Goal: Task Accomplishment & Management: Manage account settings

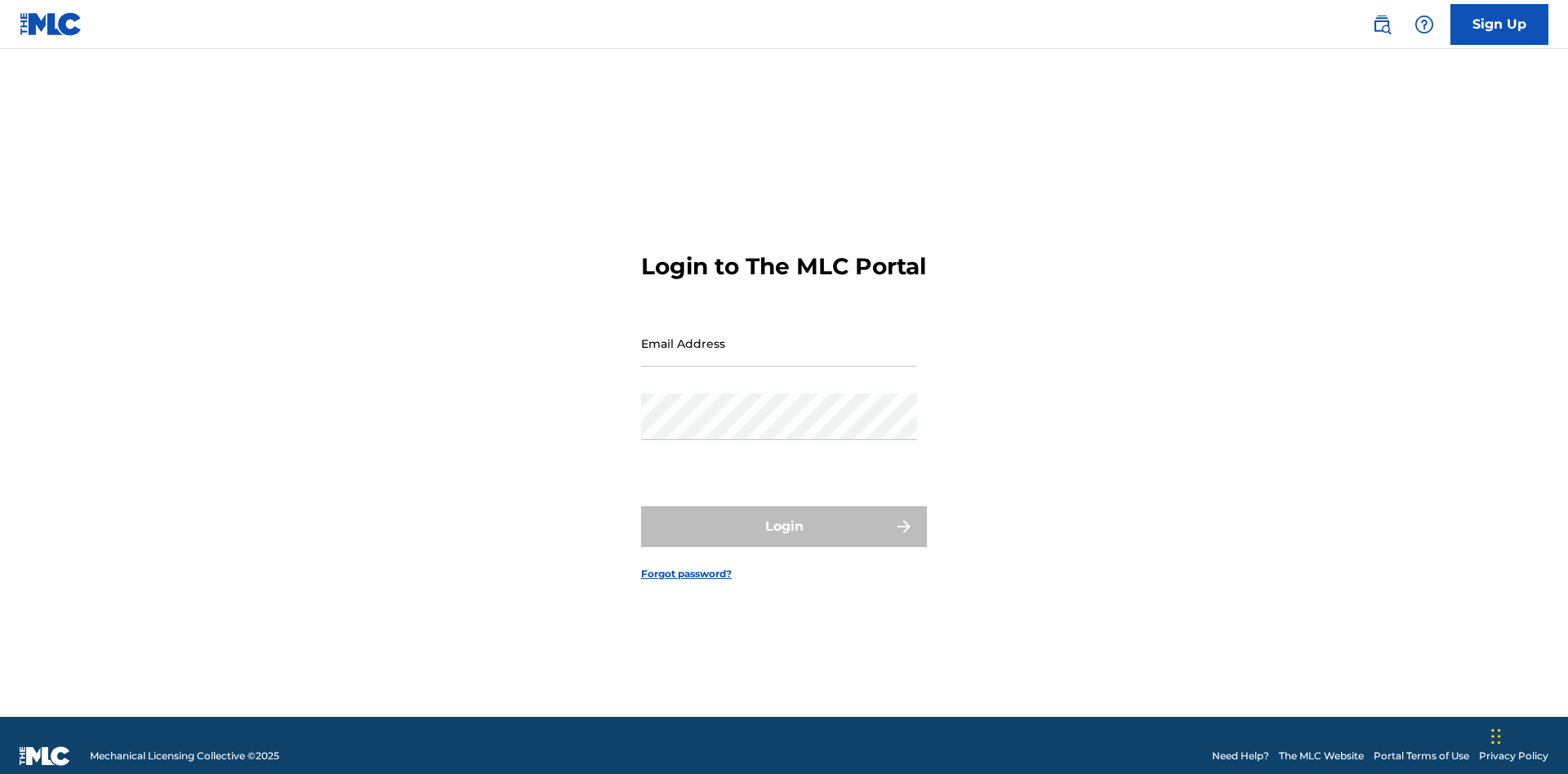
scroll to position [21, 0]
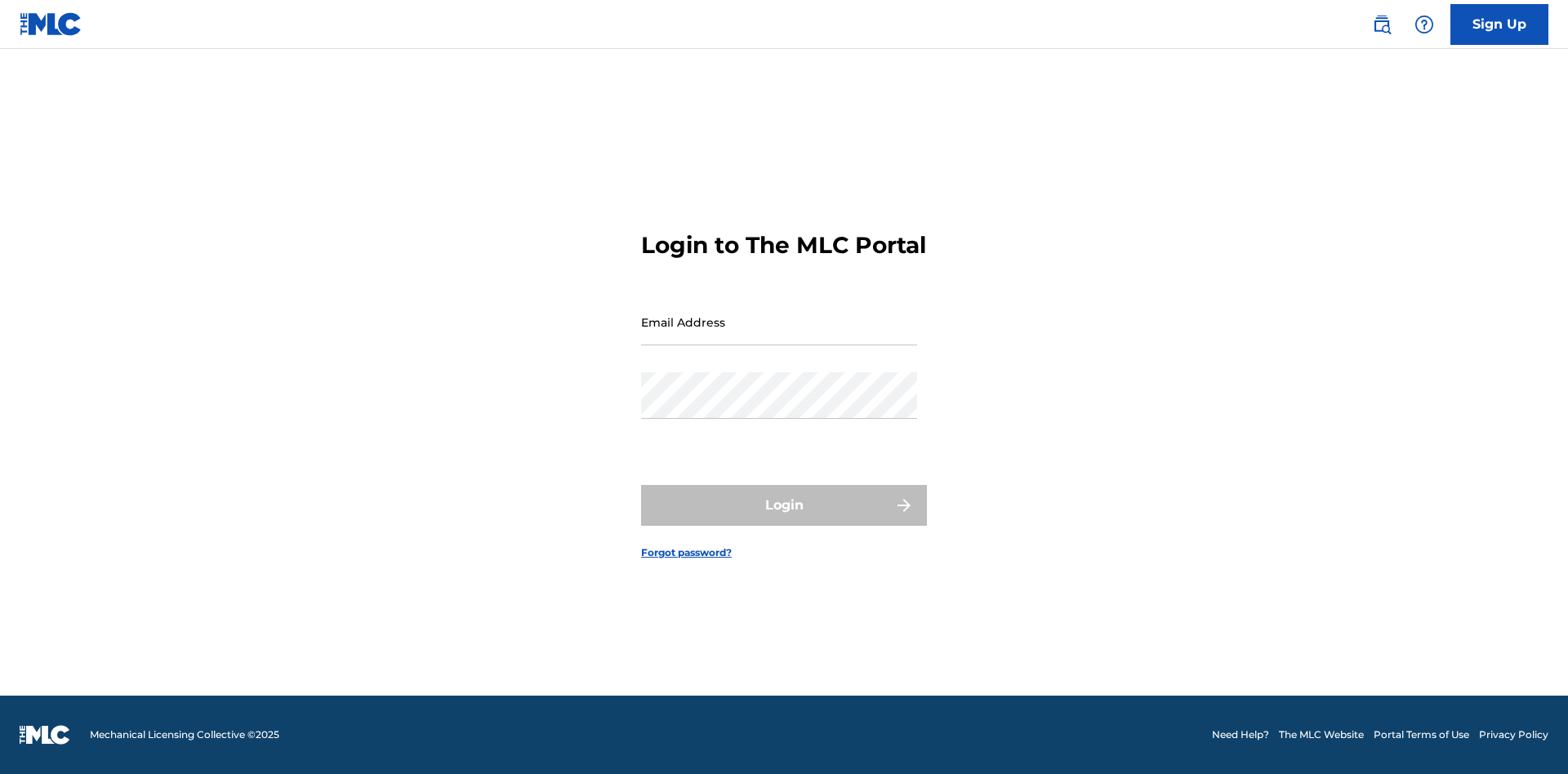
click at [779, 336] on input "Email Address" at bounding box center [779, 322] width 276 height 46
type input "Duke.McTesterson@gmail.com"
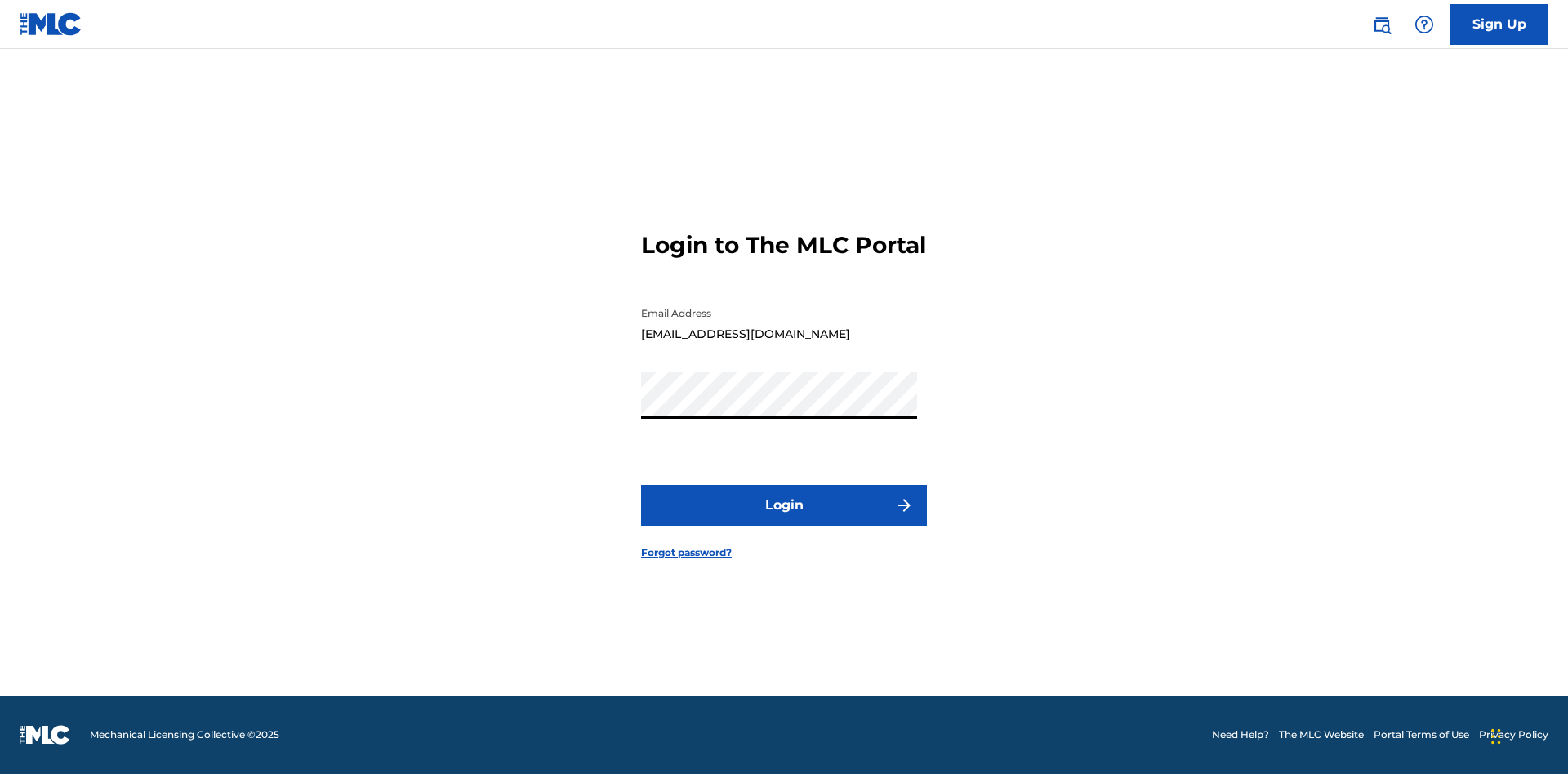
click at [784, 520] on button "Login" at bounding box center [784, 506] width 286 height 41
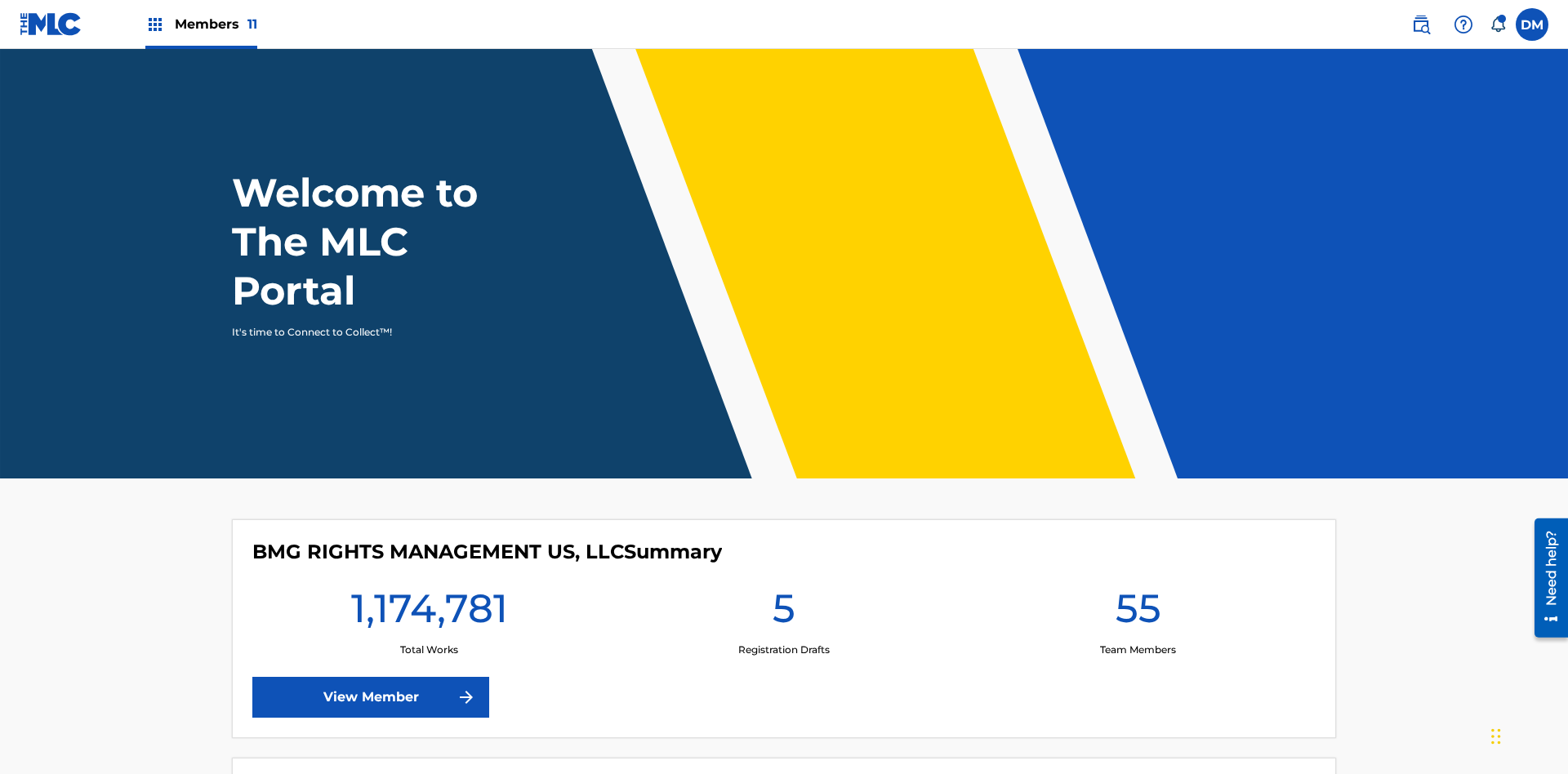
click at [201, 24] on span "Members 11" at bounding box center [216, 24] width 83 height 19
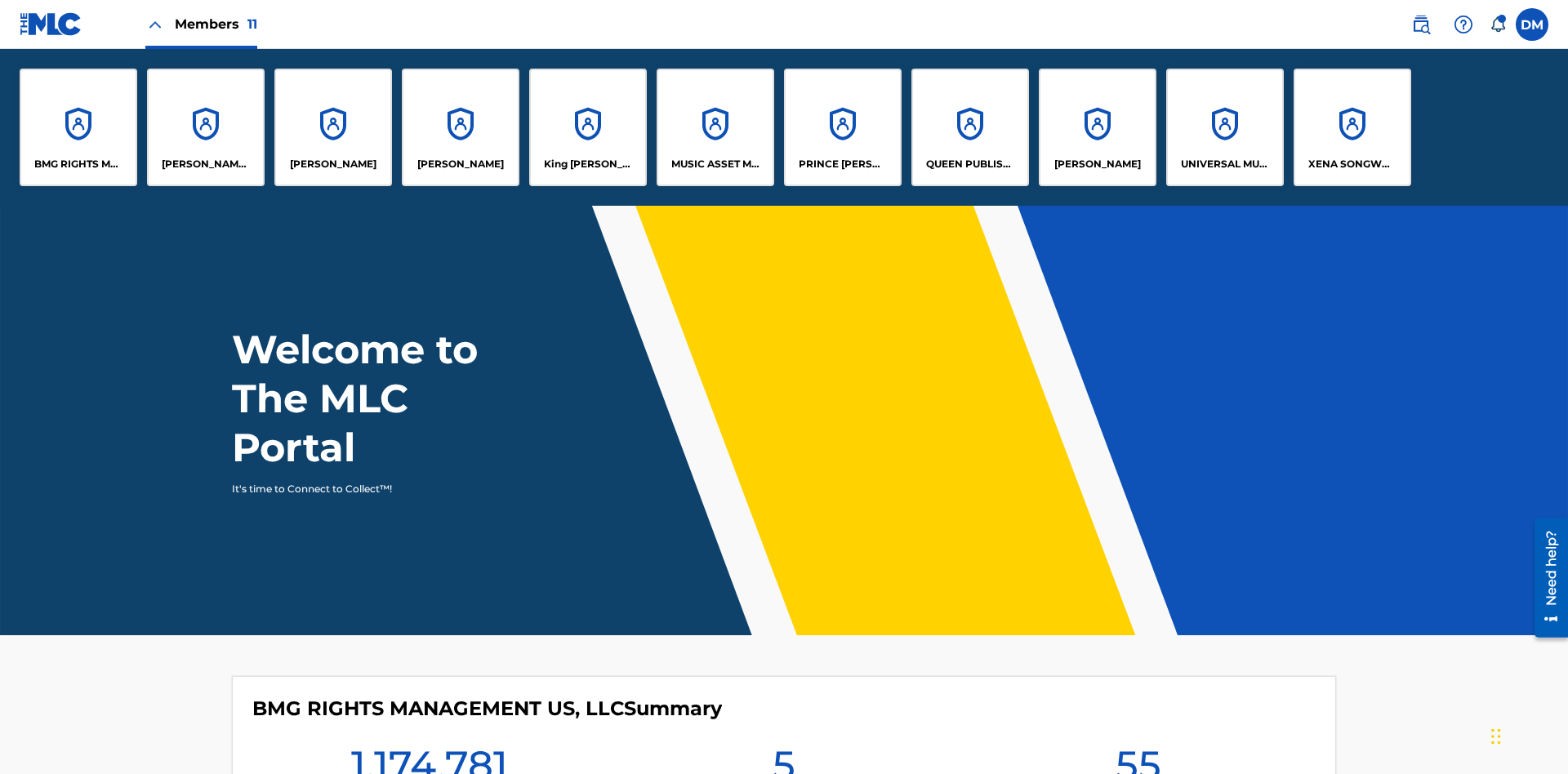
click at [1096, 164] on p "RONALD MCTESTERSON" at bounding box center [1097, 164] width 86 height 15
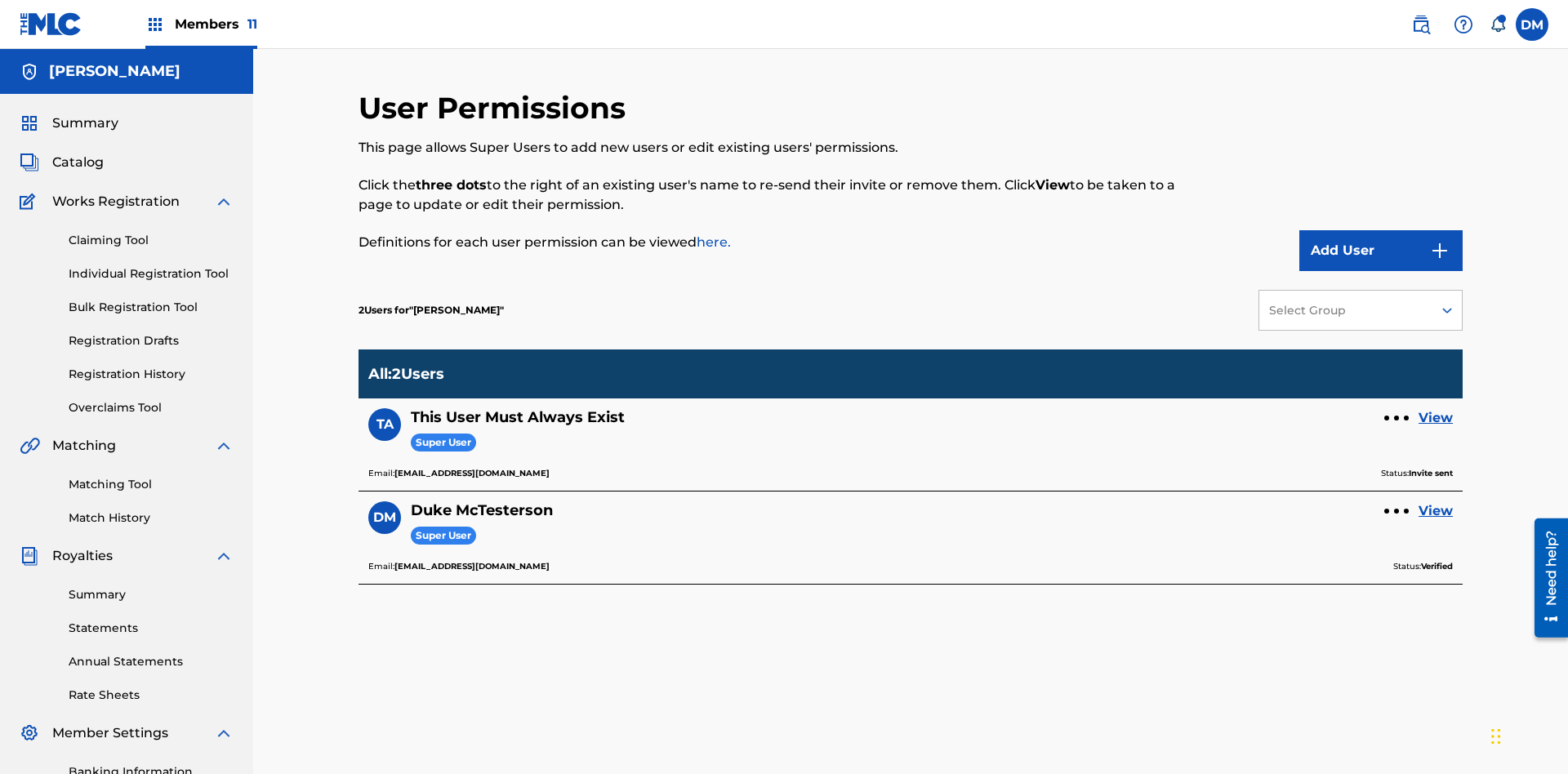
click at [1397, 416] on div at bounding box center [1397, 419] width 5 height 5
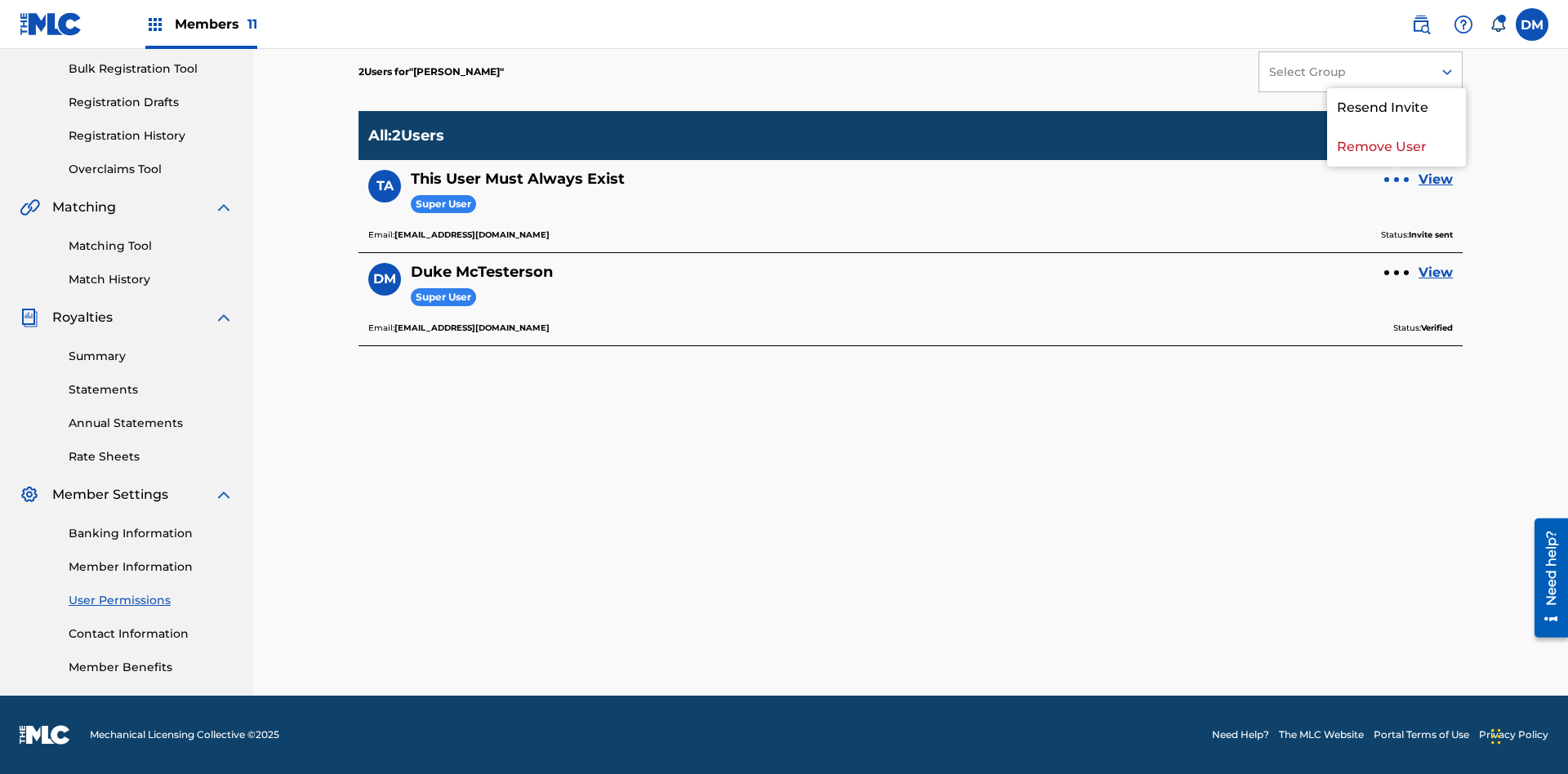
click at [1397, 117] on p "Resend Invite" at bounding box center [1397, 108] width 139 height 39
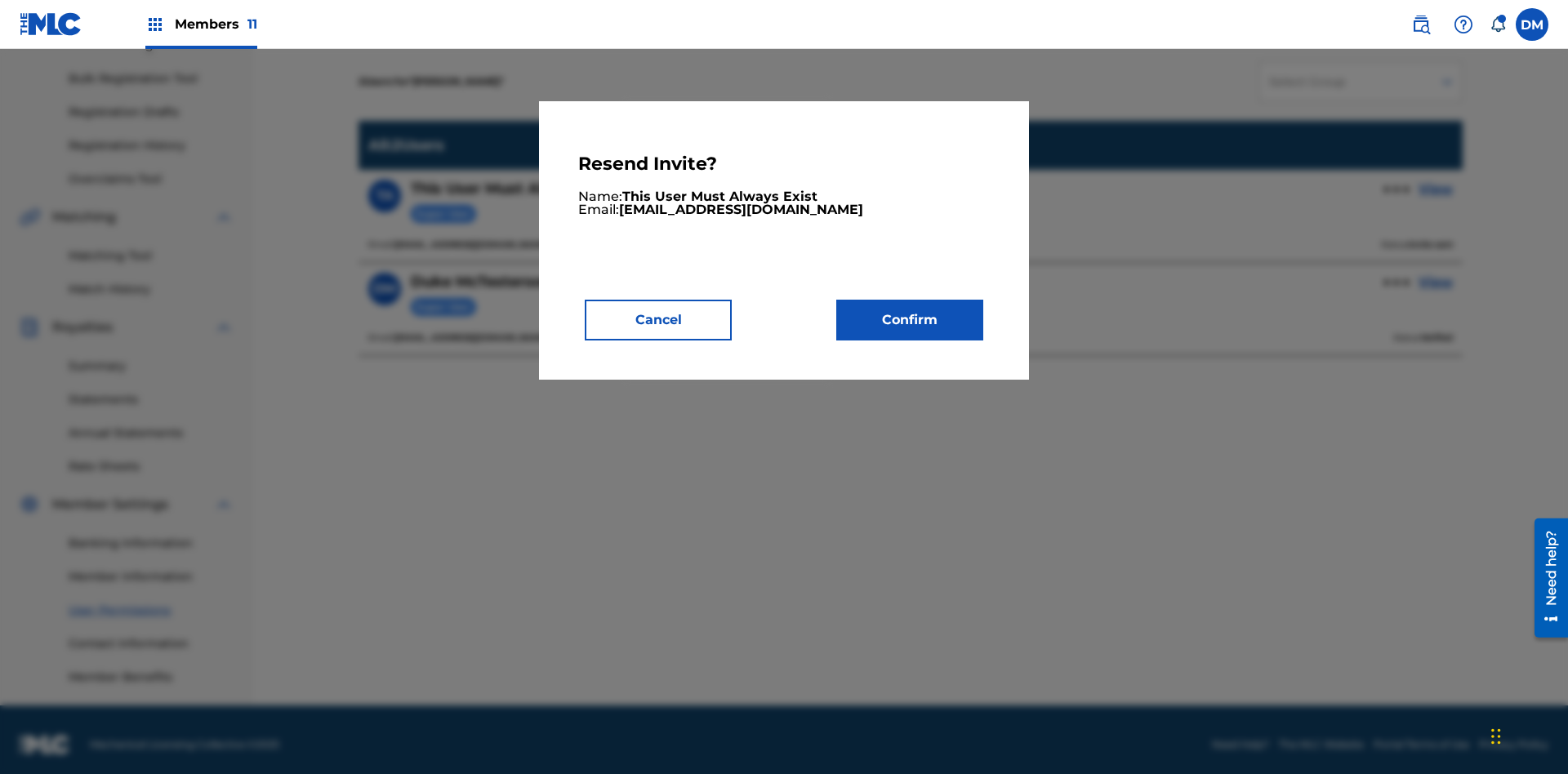
click at [910, 319] on button "Confirm" at bounding box center [909, 320] width 147 height 41
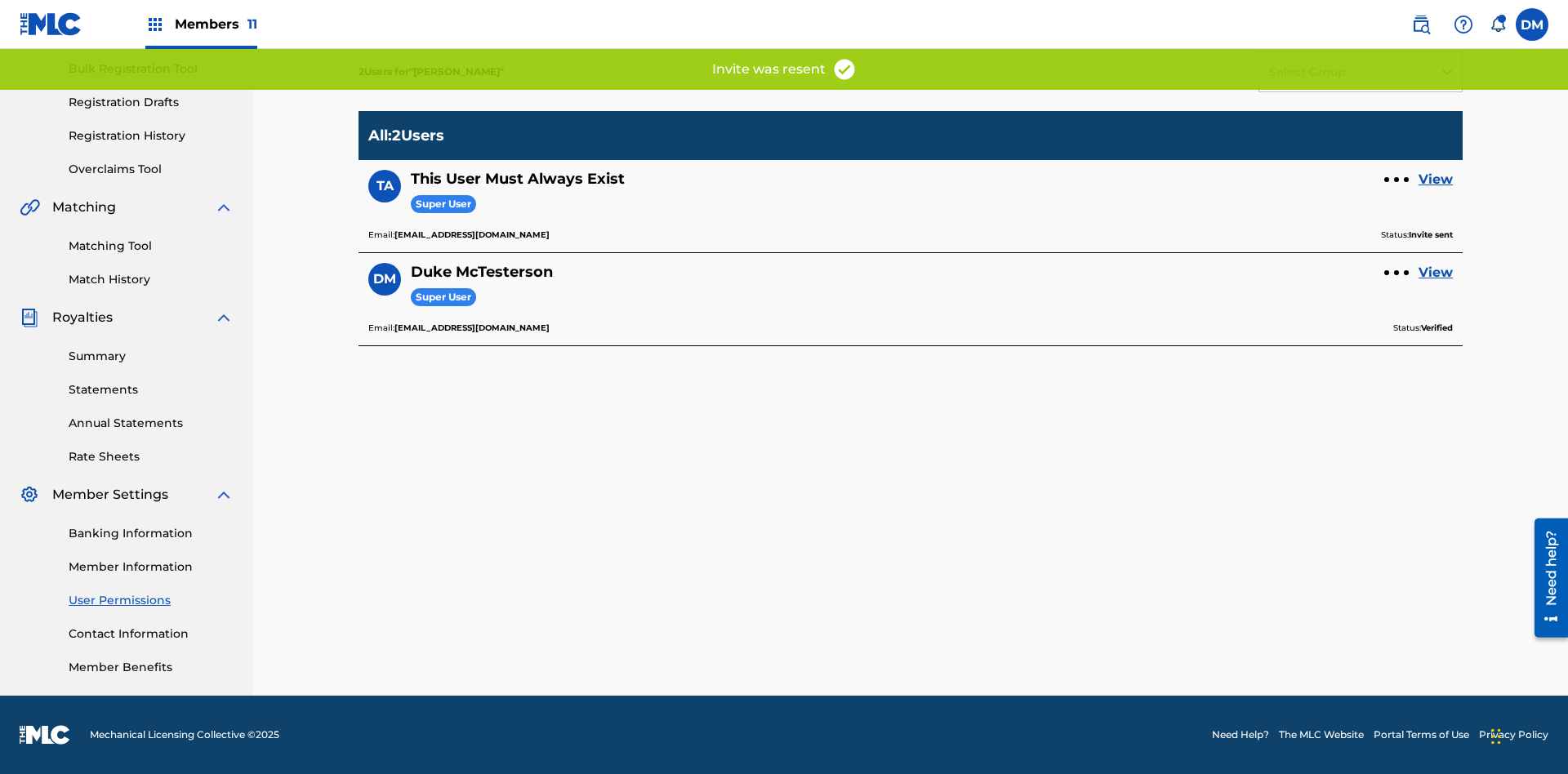
scroll to position [200, 0]
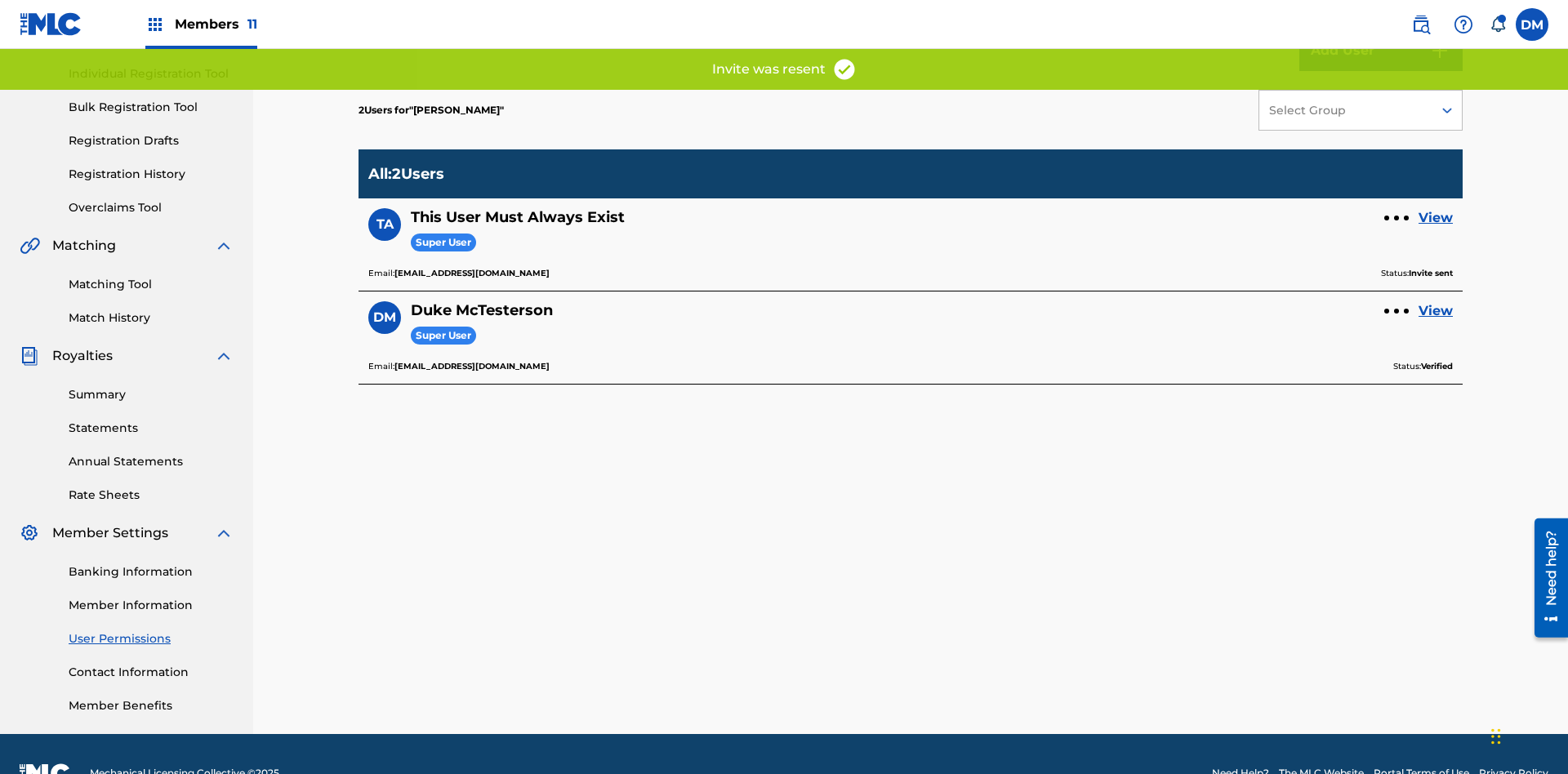
click at [1436, 208] on link "View" at bounding box center [1436, 218] width 35 height 20
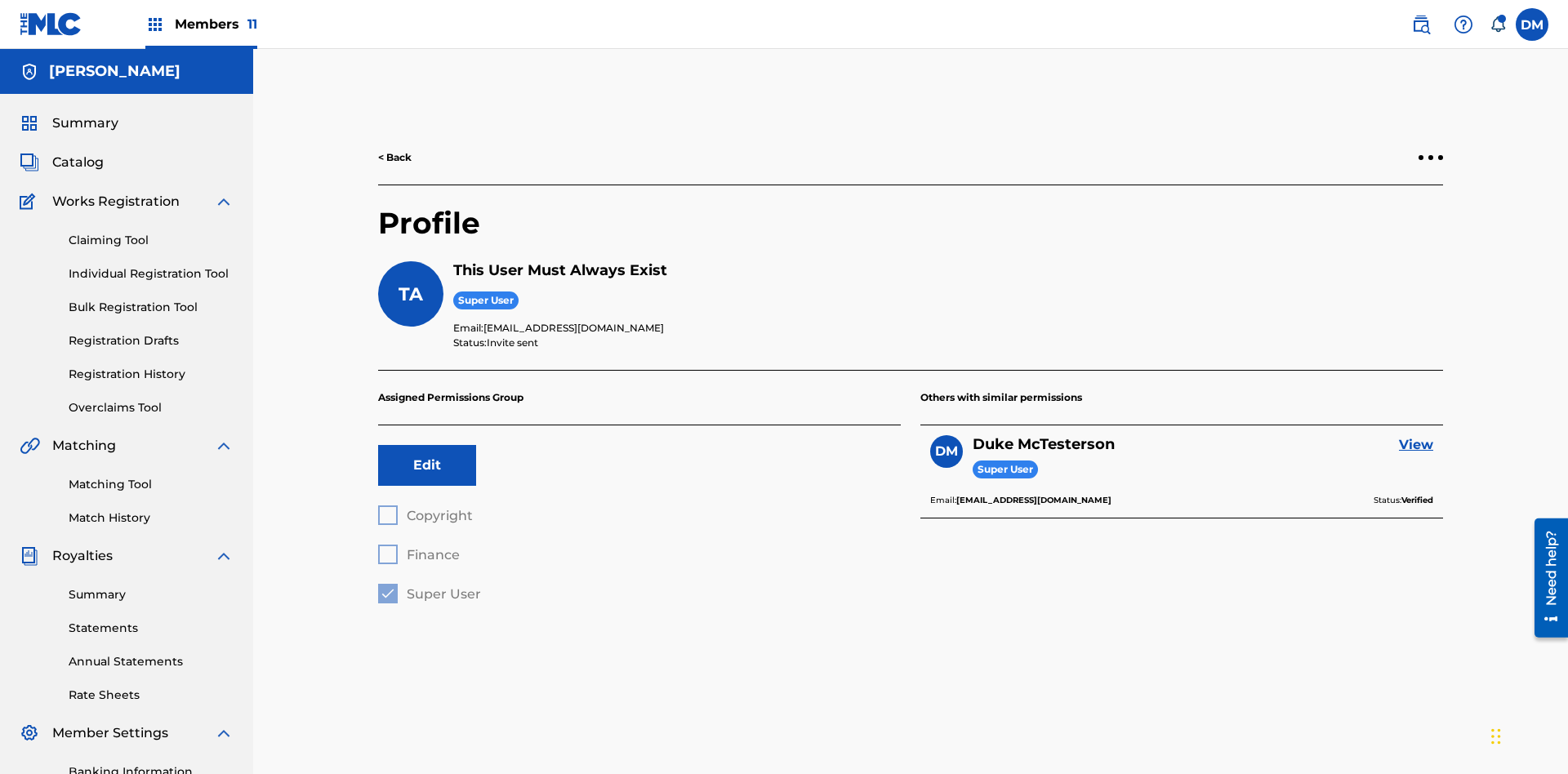
click at [1430, 156] on div at bounding box center [1431, 158] width 5 height 5
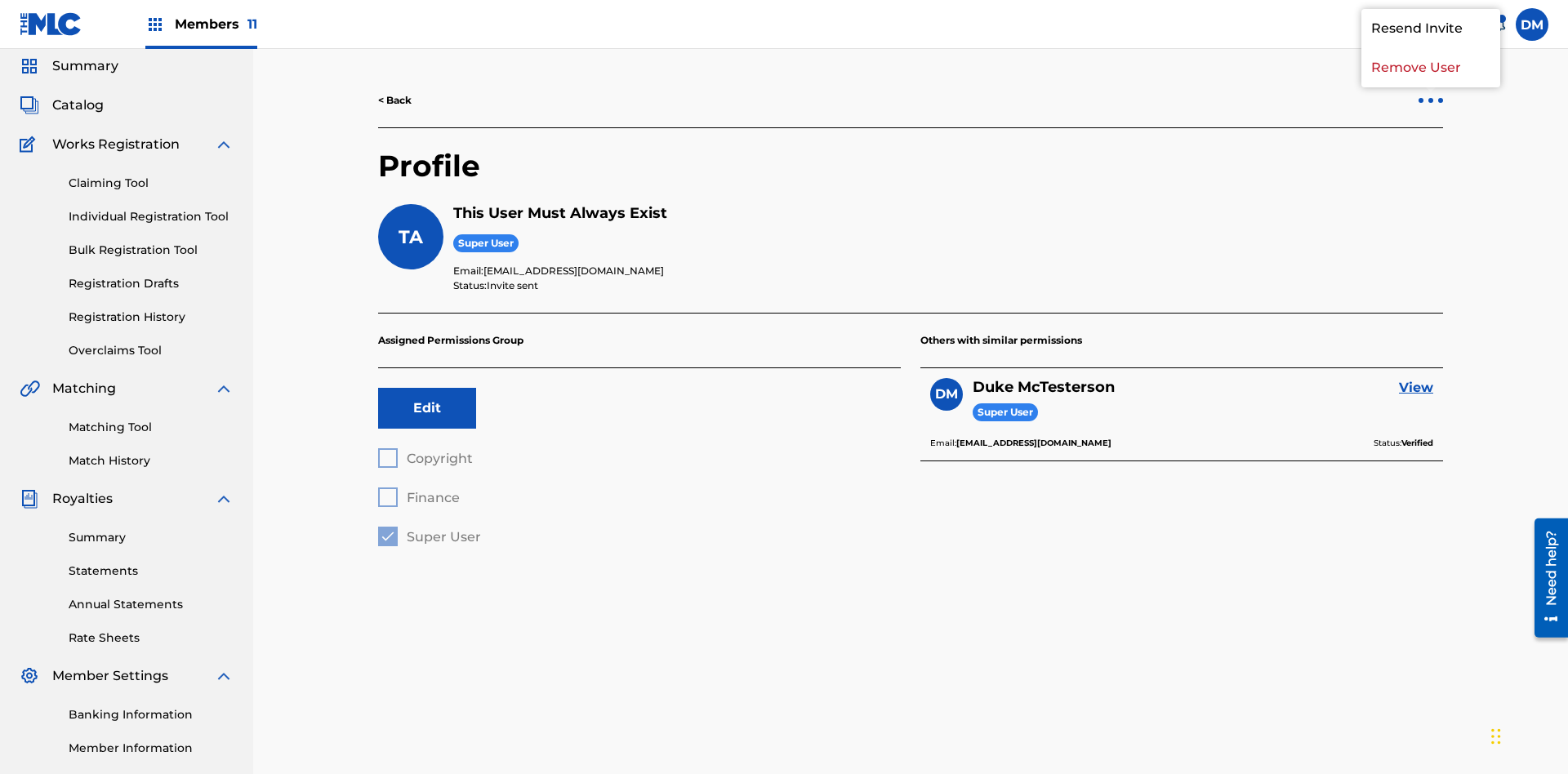
click at [1430, 48] on p "Resend Invite" at bounding box center [1430, 28] width 139 height 39
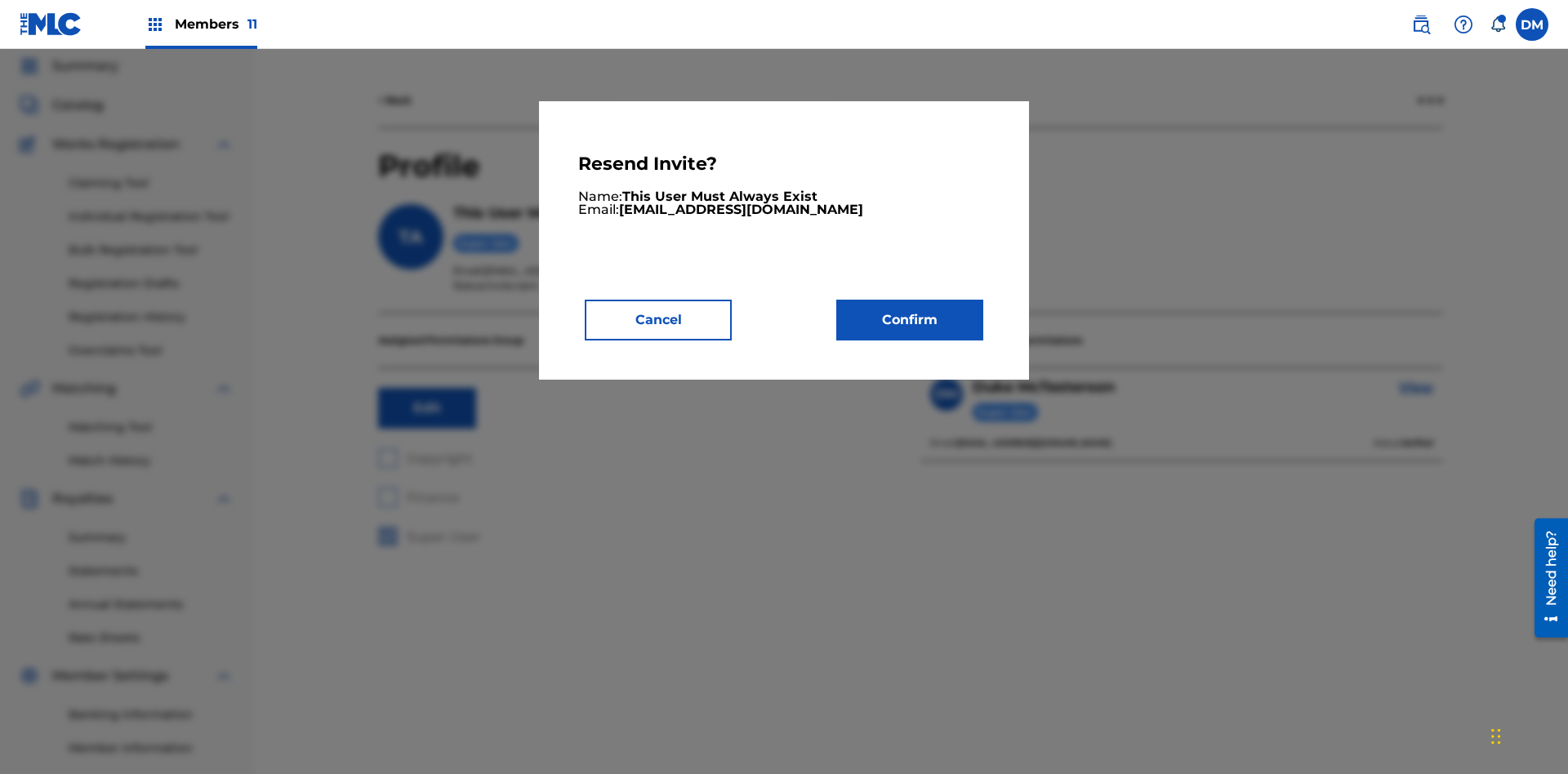
scroll to position [0, 0]
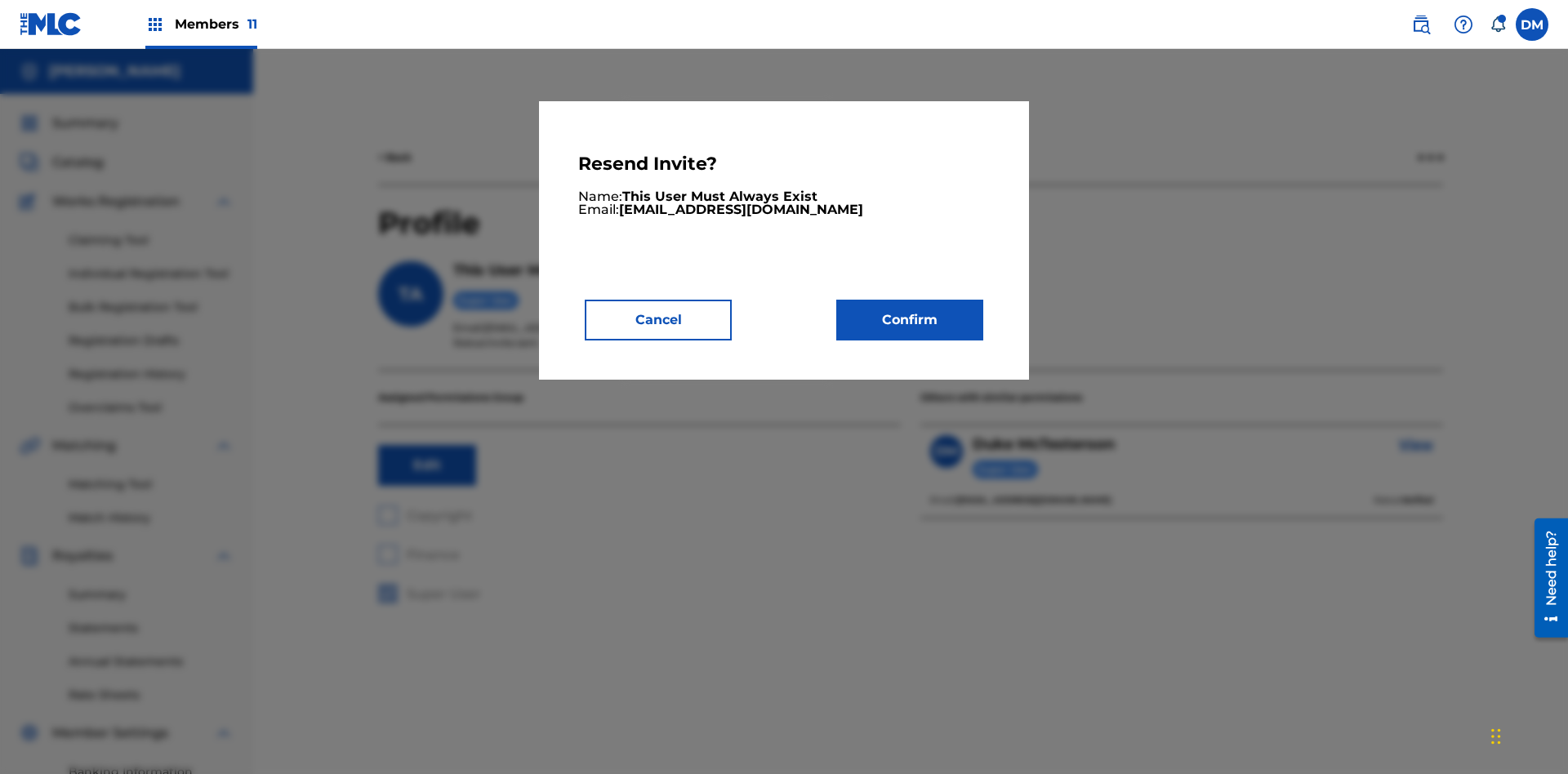
click at [910, 319] on button "Confirm" at bounding box center [909, 320] width 147 height 41
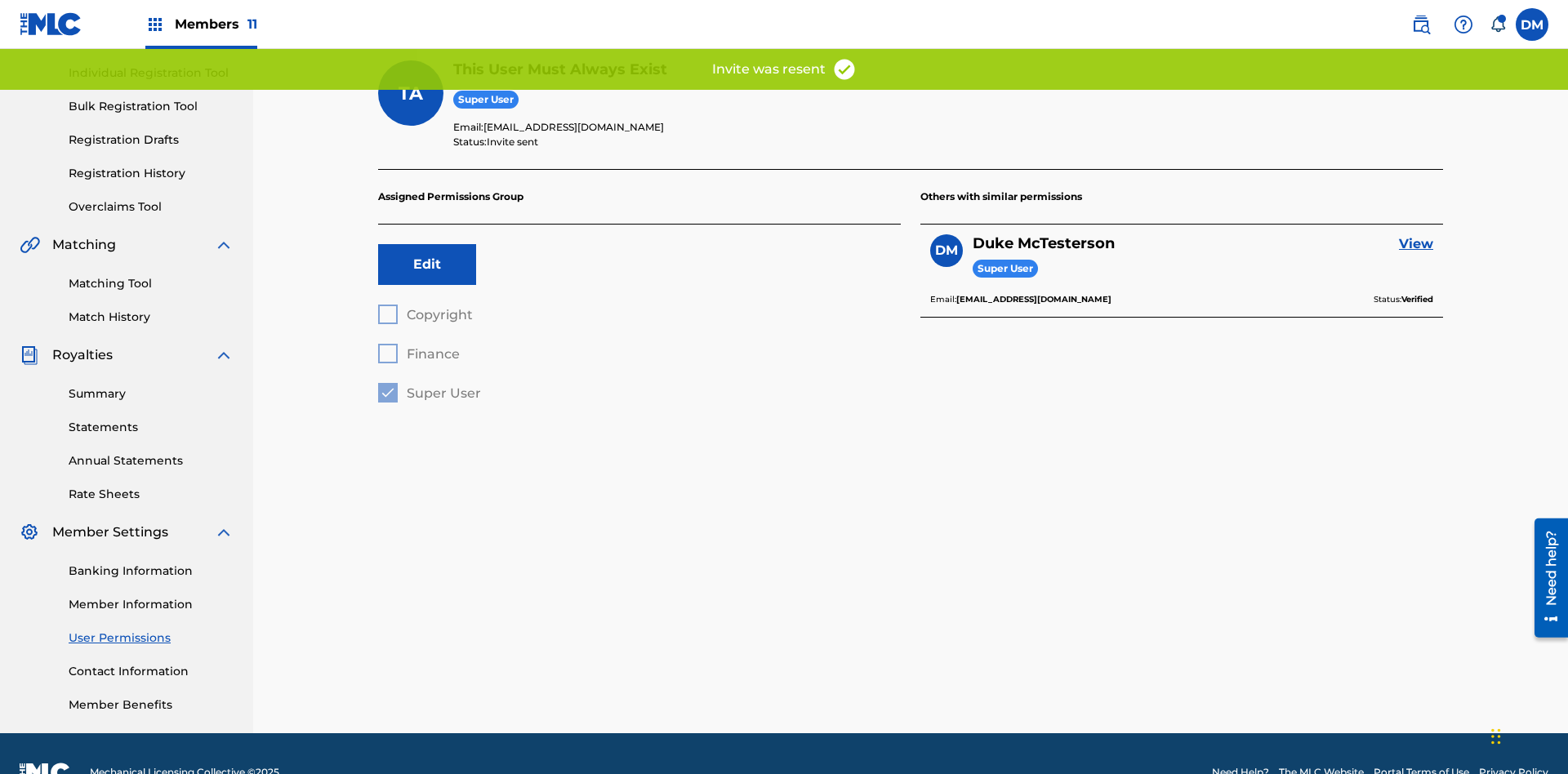
scroll to position [163, 0]
